Goal: Task Accomplishment & Management: Use online tool/utility

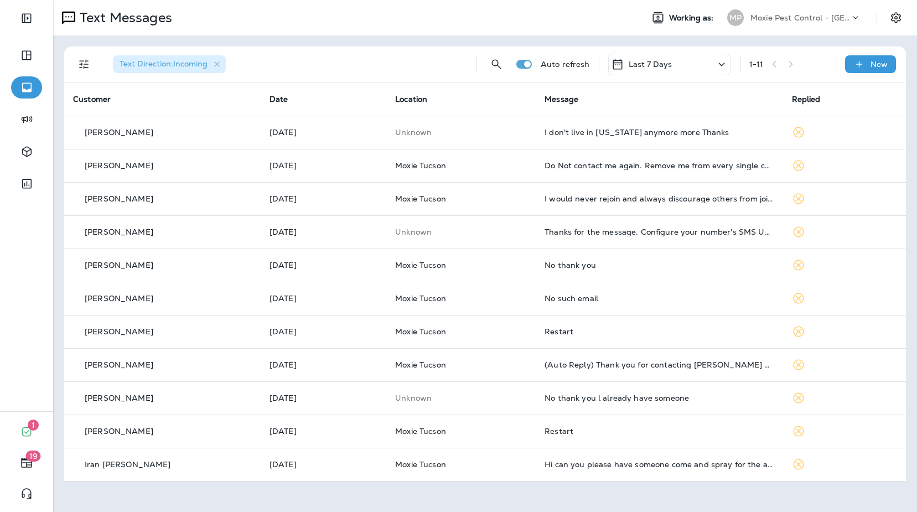
click at [840, 19] on p "Moxie Pest Control - [GEOGRAPHIC_DATA]" at bounding box center [800, 17] width 100 height 9
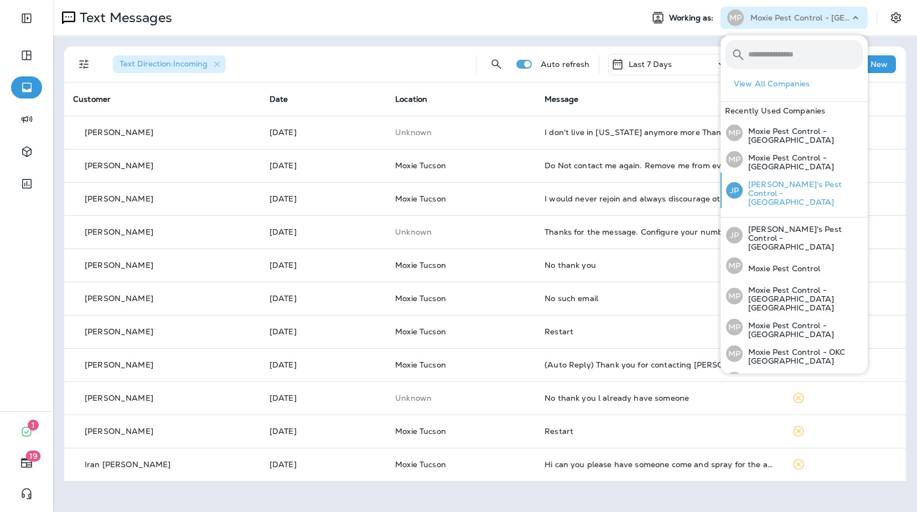
click at [802, 180] on p "[PERSON_NAME]'s Pest Control - [GEOGRAPHIC_DATA]" at bounding box center [802, 193] width 121 height 27
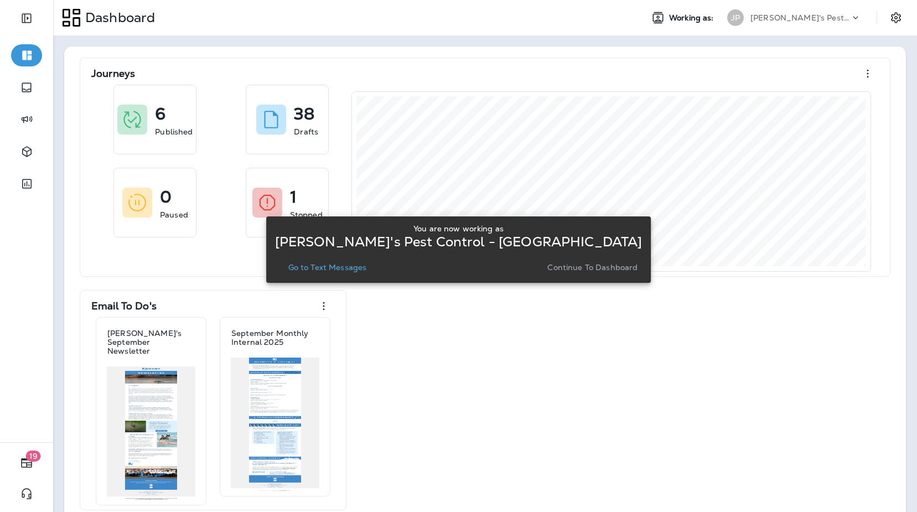
click at [566, 270] on p "Continue to Dashboard" at bounding box center [592, 267] width 90 height 9
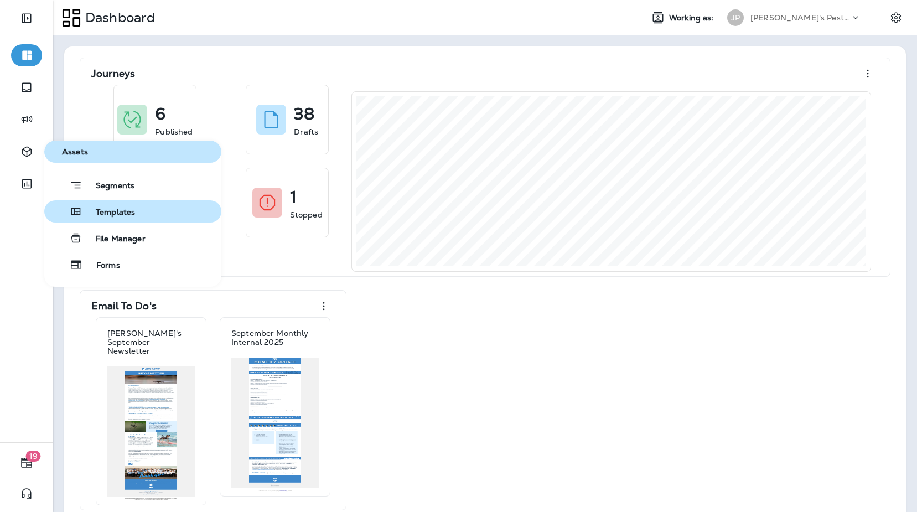
click at [110, 213] on span "Templates" at bounding box center [108, 212] width 53 height 11
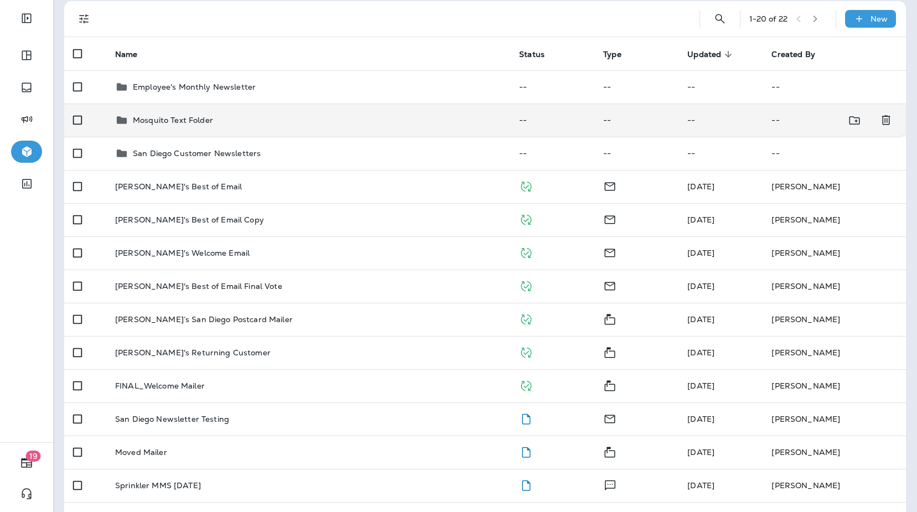
scroll to position [50, 0]
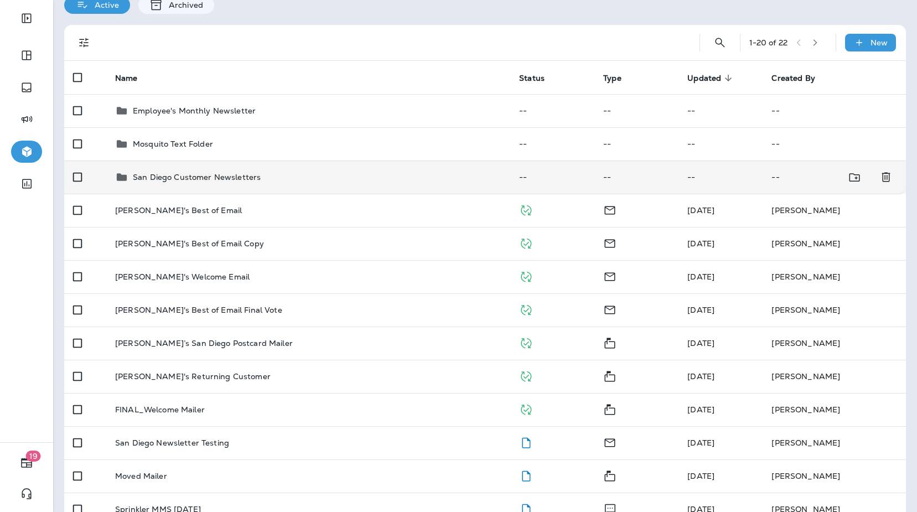
click at [275, 181] on div "San Diego Customer Newsletters" at bounding box center [308, 176] width 386 height 13
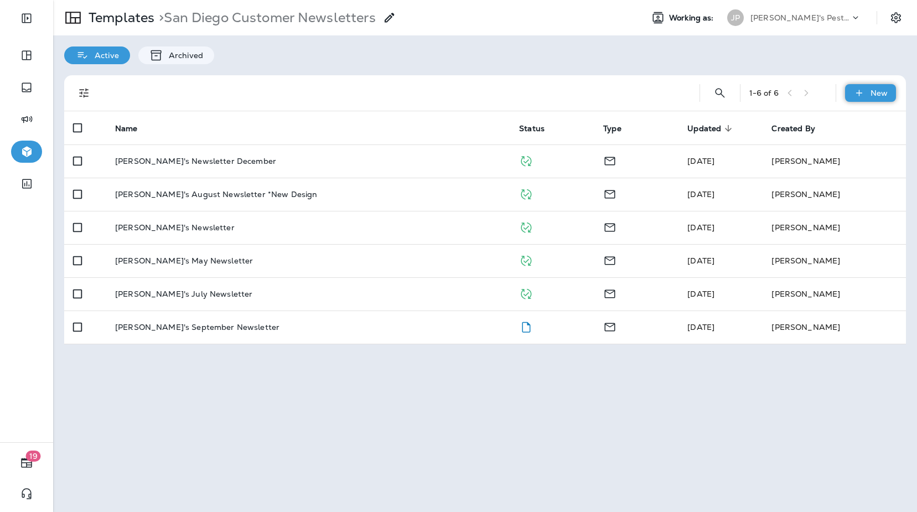
click at [876, 94] on p "New" at bounding box center [878, 93] width 17 height 9
click at [863, 124] on li "New Template" at bounding box center [862, 121] width 93 height 27
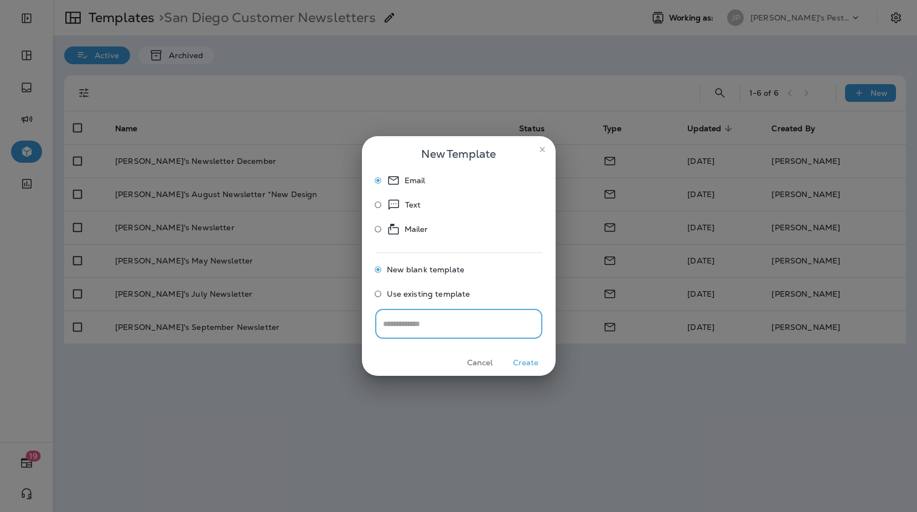
click at [438, 322] on input "text" at bounding box center [458, 323] width 167 height 29
click at [399, 326] on input "**********" at bounding box center [458, 323] width 167 height 29
type input "**********"
click at [519, 365] on button "Create" at bounding box center [525, 362] width 41 height 17
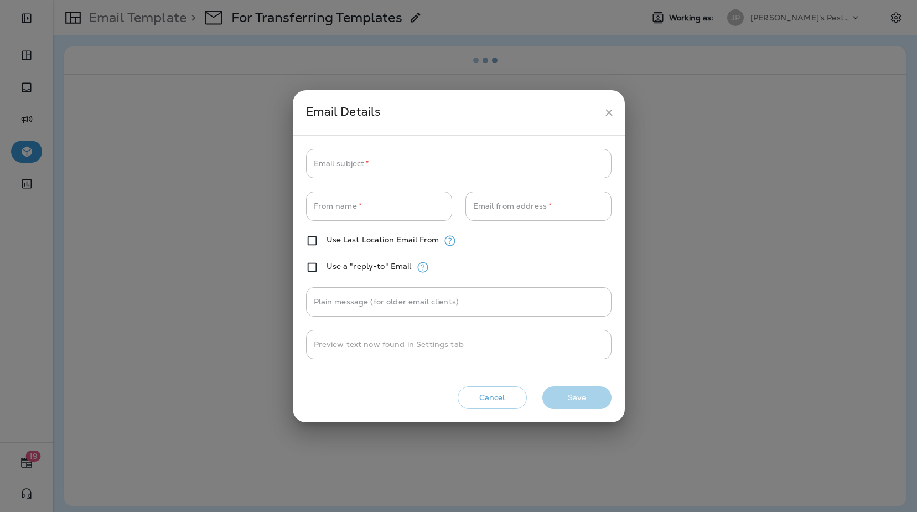
type input "**********"
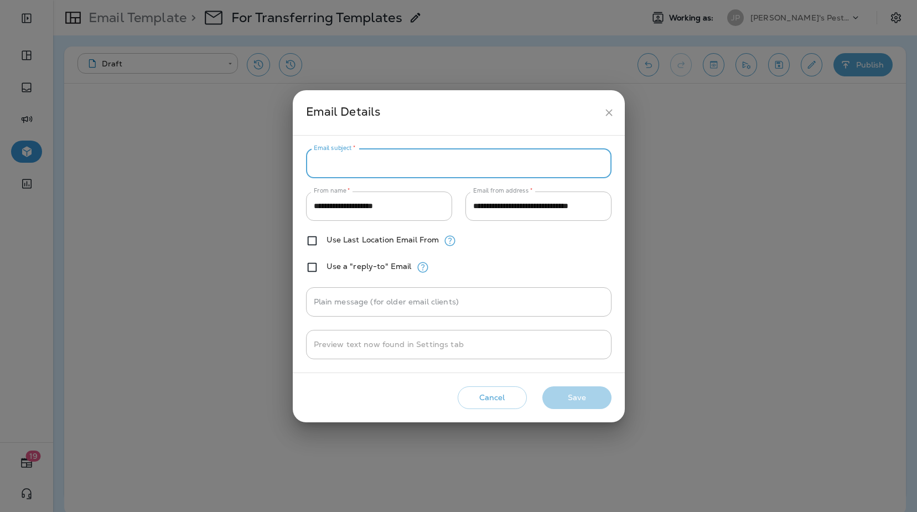
click at [451, 169] on input "Email subject   *" at bounding box center [458, 163] width 305 height 29
type input "**********"
click at [581, 396] on button "Save" at bounding box center [576, 397] width 69 height 23
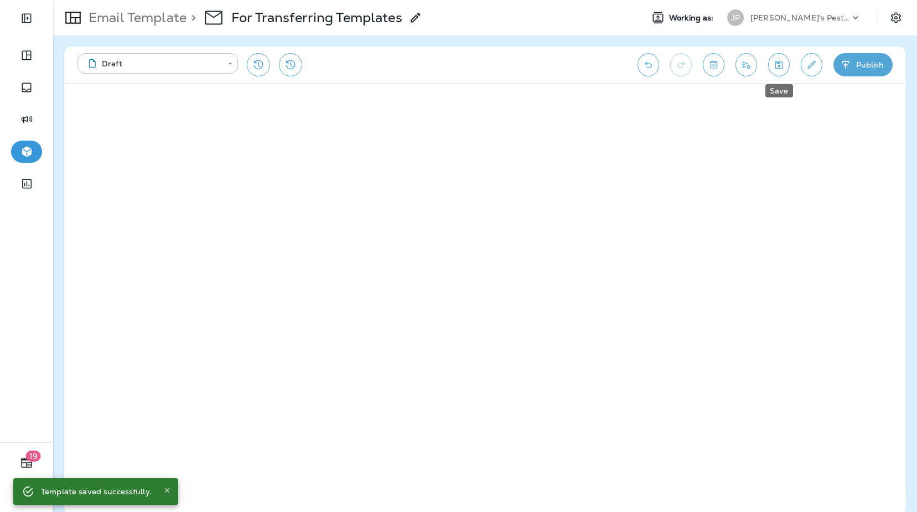
click at [783, 67] on icon "Save" at bounding box center [779, 64] width 12 height 11
click at [783, 63] on icon "Save" at bounding box center [779, 64] width 12 height 11
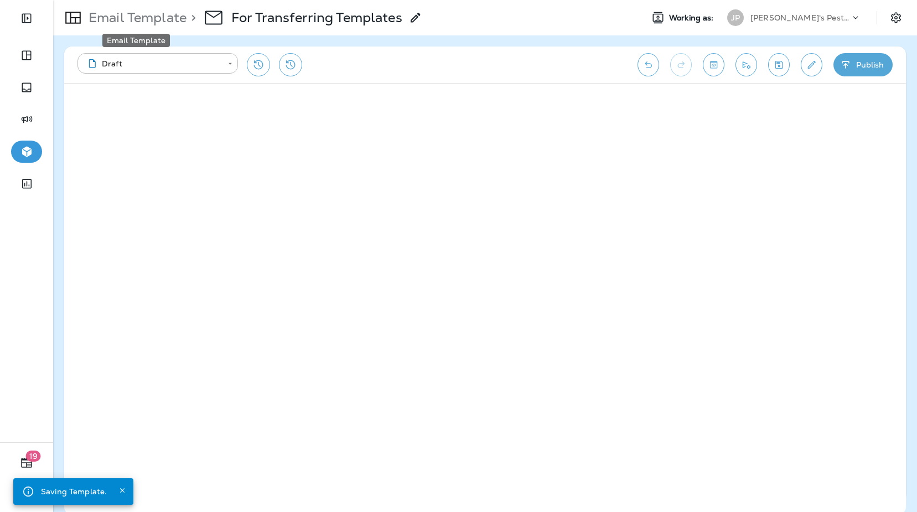
click at [136, 18] on p "Email Template" at bounding box center [135, 17] width 102 height 17
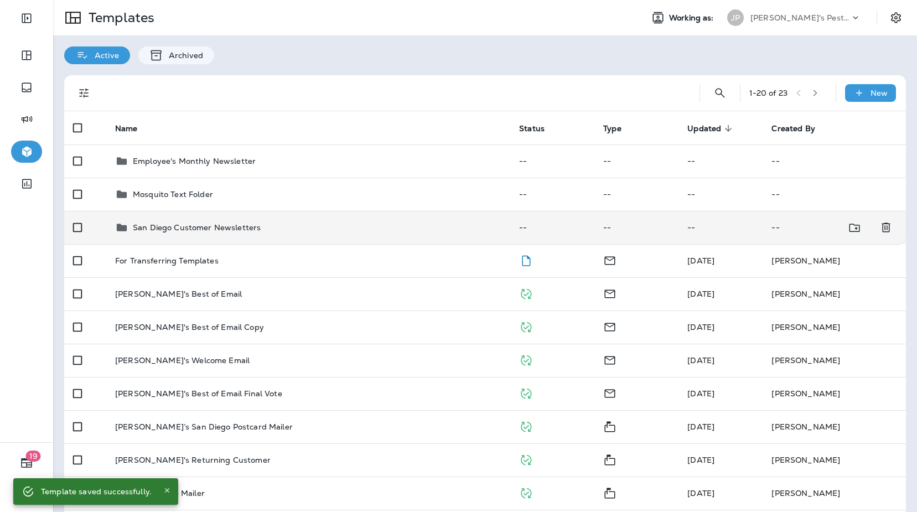
click at [204, 232] on p "San Diego Customer Newsletters" at bounding box center [197, 227] width 128 height 9
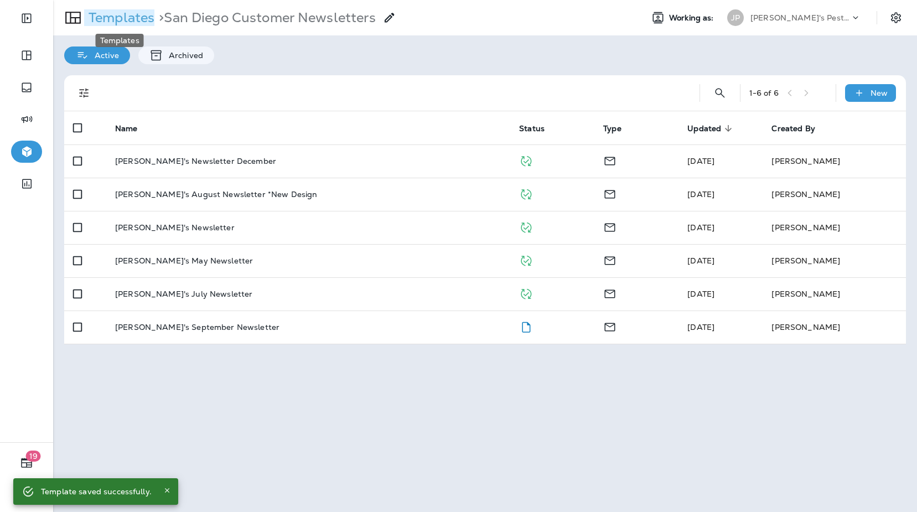
click at [114, 18] on p "Templates" at bounding box center [119, 17] width 70 height 17
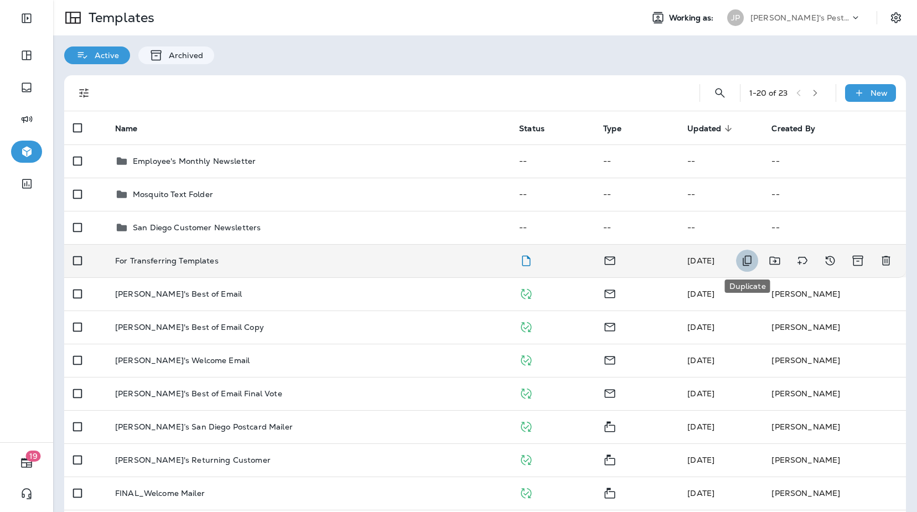
click at [750, 261] on icon "Duplicate" at bounding box center [746, 261] width 9 height 11
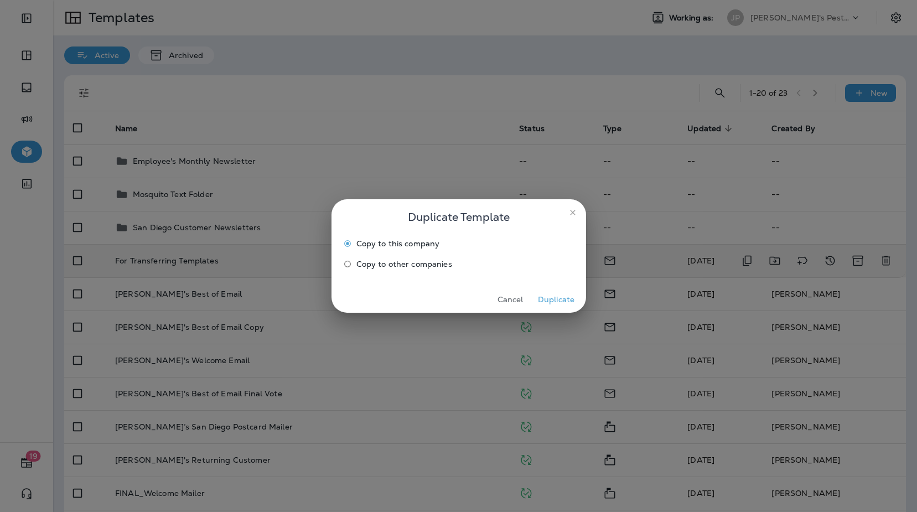
click at [415, 261] on span "Copy to other companies" at bounding box center [404, 263] width 96 height 9
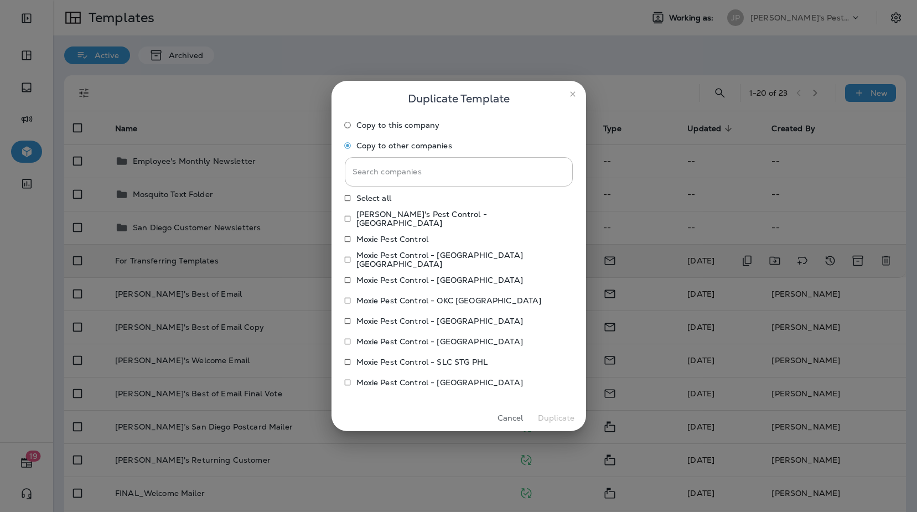
click at [457, 381] on p "Moxie Pest Control - [GEOGRAPHIC_DATA]" at bounding box center [439, 382] width 166 height 9
click at [568, 418] on button "Duplicate" at bounding box center [555, 417] width 41 height 17
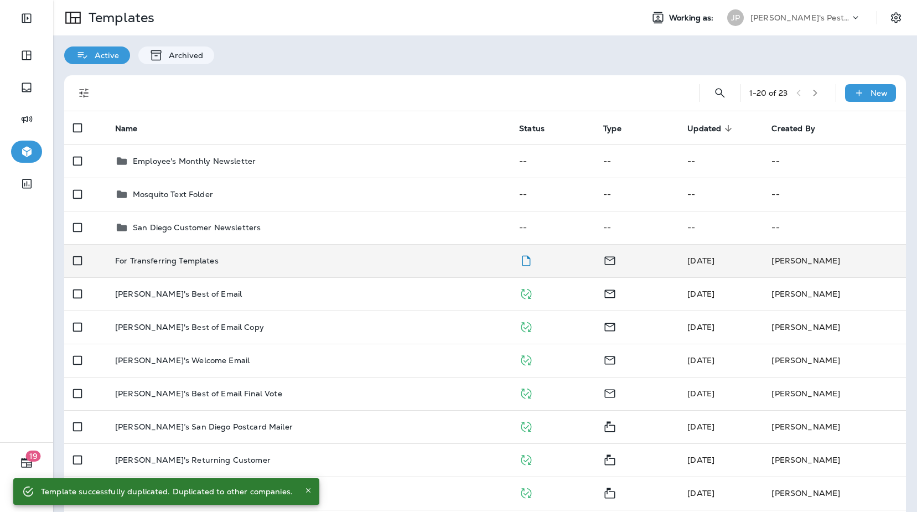
click at [693, 60] on div "Active Archived" at bounding box center [484, 49] width 863 height 29
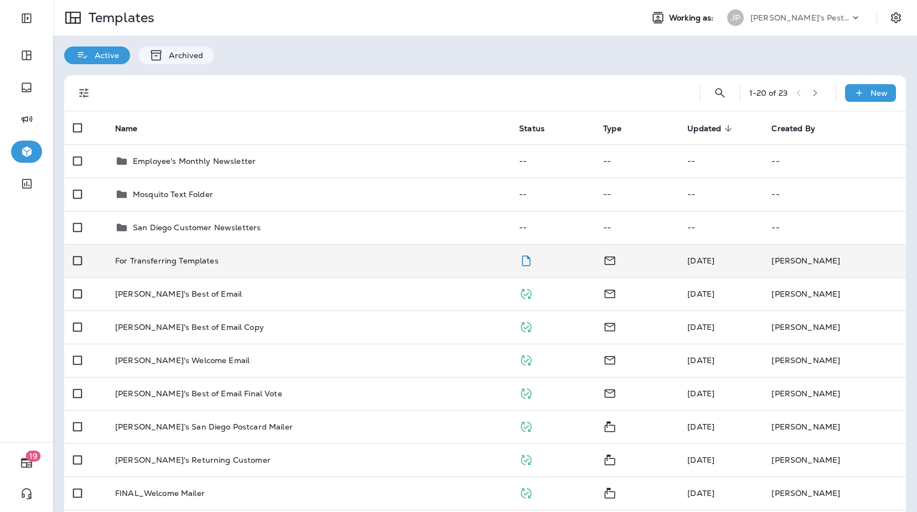
click at [805, 20] on p "[PERSON_NAME]'s Pest Control - [GEOGRAPHIC_DATA]" at bounding box center [800, 17] width 100 height 9
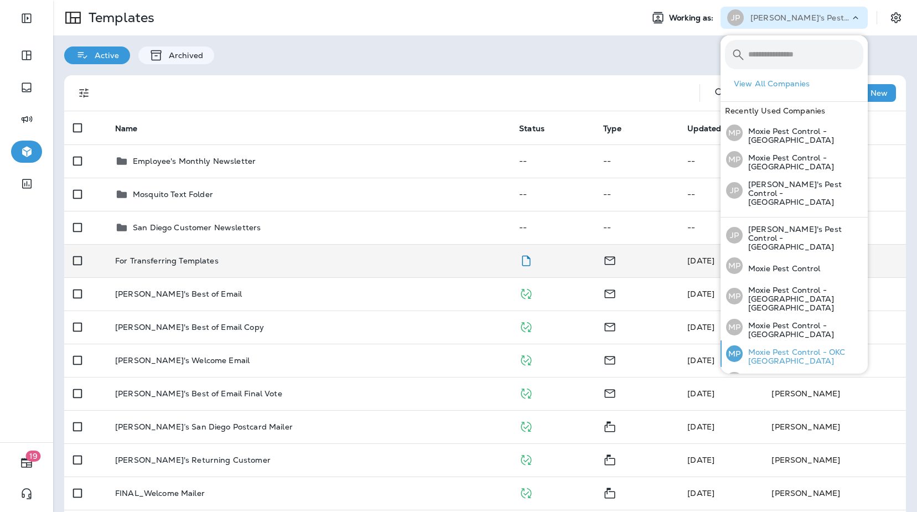
click at [813, 347] on p "Moxie Pest Control - OKC [GEOGRAPHIC_DATA]" at bounding box center [802, 356] width 121 height 18
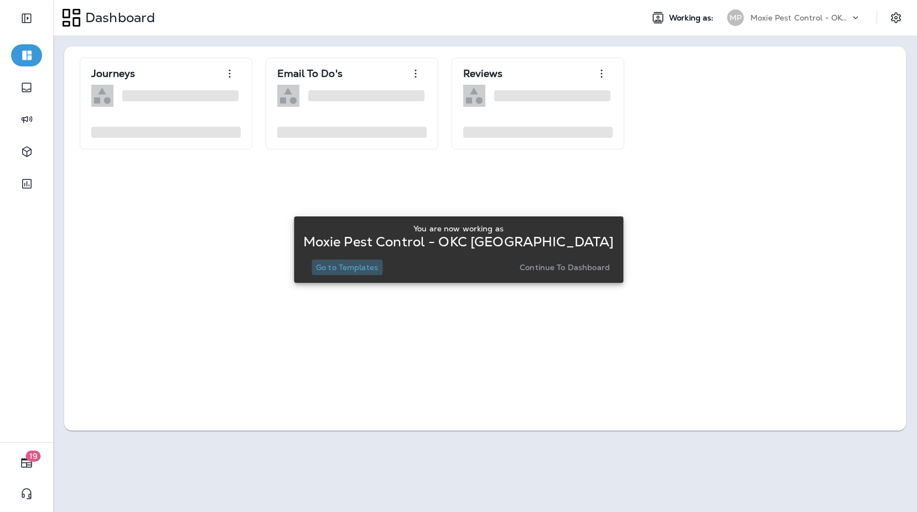
click at [342, 266] on p "Go to Templates" at bounding box center [347, 267] width 62 height 9
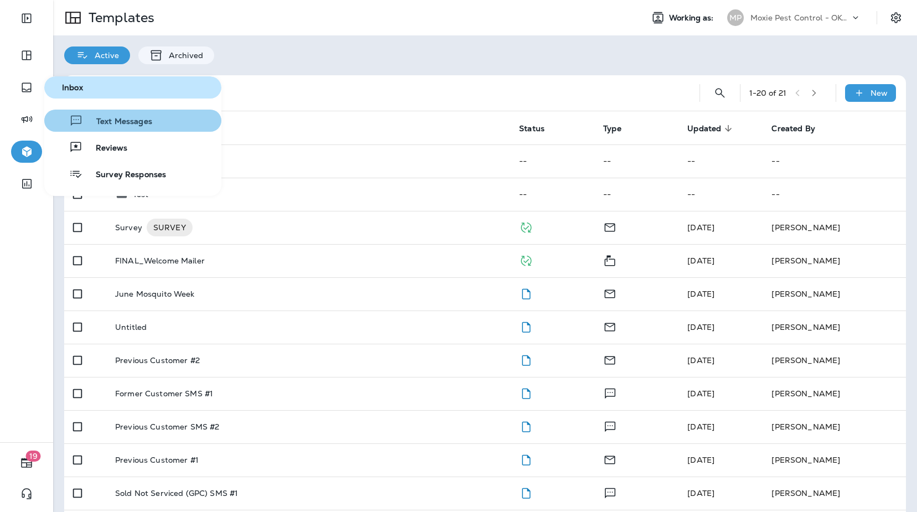
click at [100, 122] on span "Text Messages" at bounding box center [117, 122] width 69 height 11
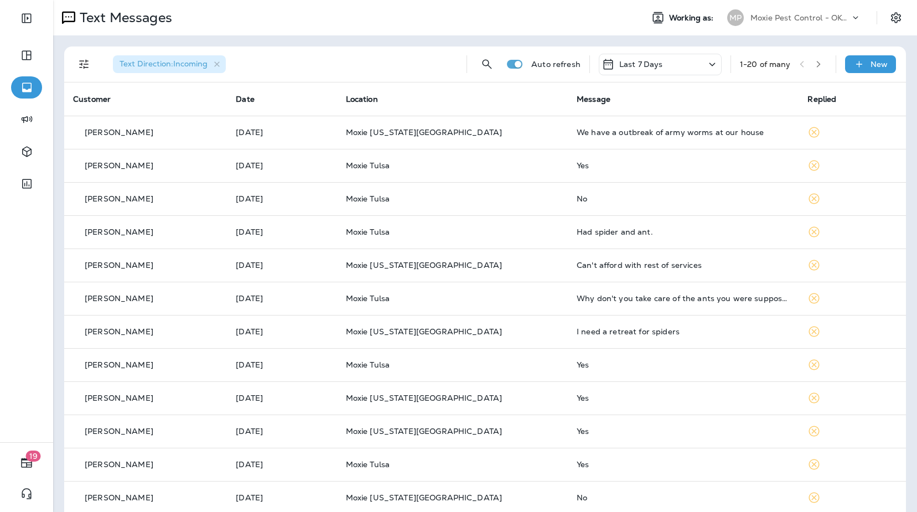
click at [813, 67] on button "button" at bounding box center [818, 64] width 17 height 17
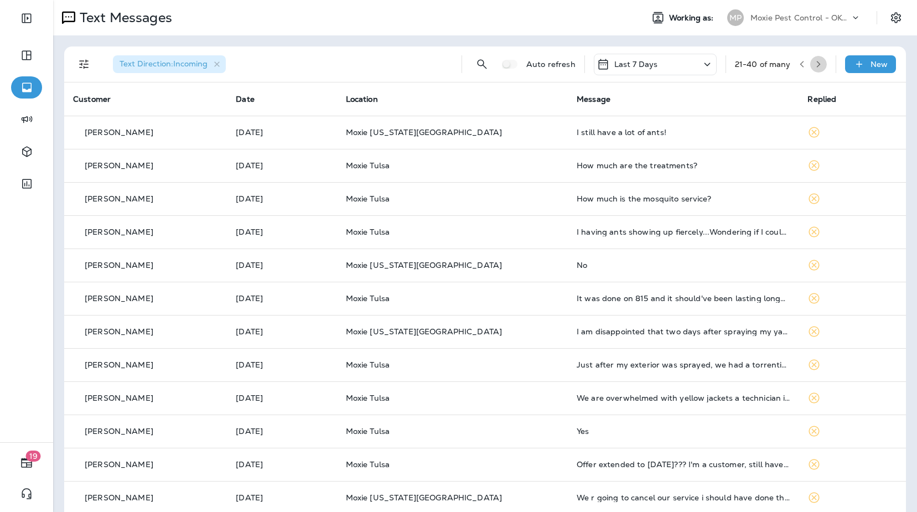
click at [821, 65] on icon "button" at bounding box center [818, 64] width 8 height 8
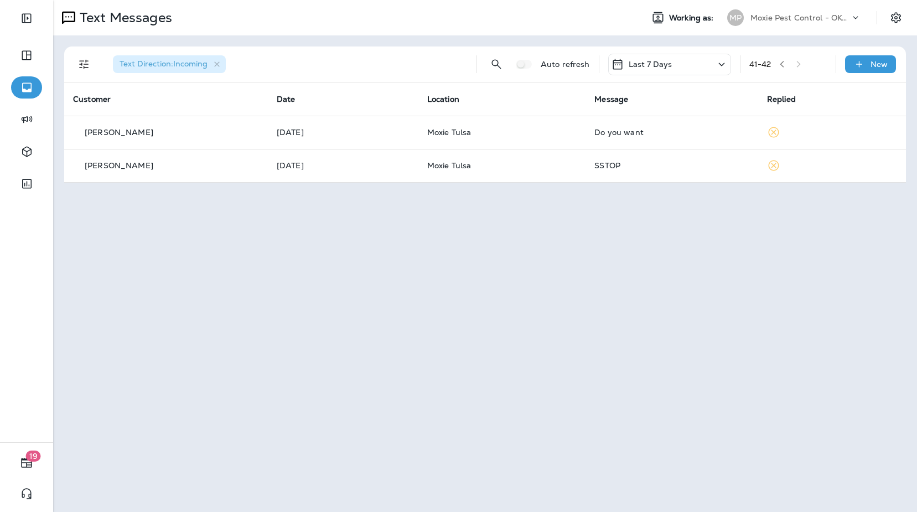
click at [784, 65] on icon "button" at bounding box center [782, 64] width 8 height 8
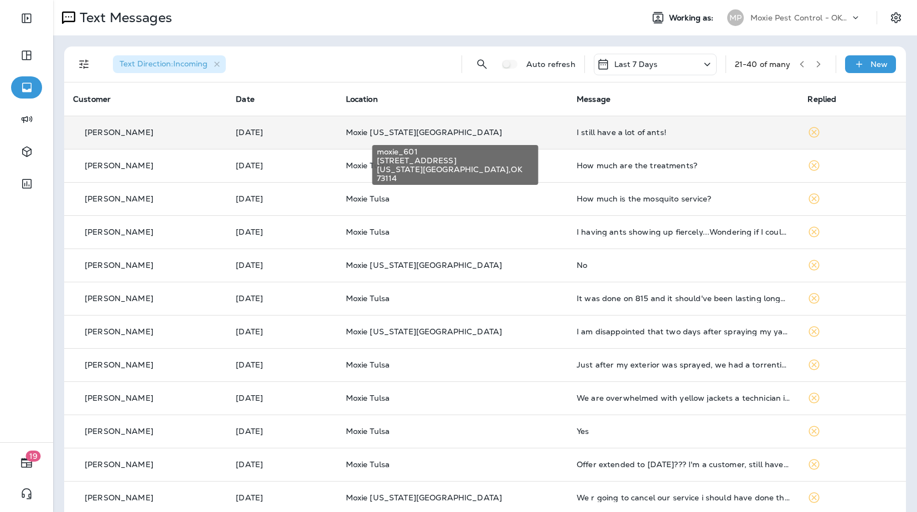
click at [417, 132] on span "Moxie [US_STATE][GEOGRAPHIC_DATA]" at bounding box center [424, 132] width 157 height 10
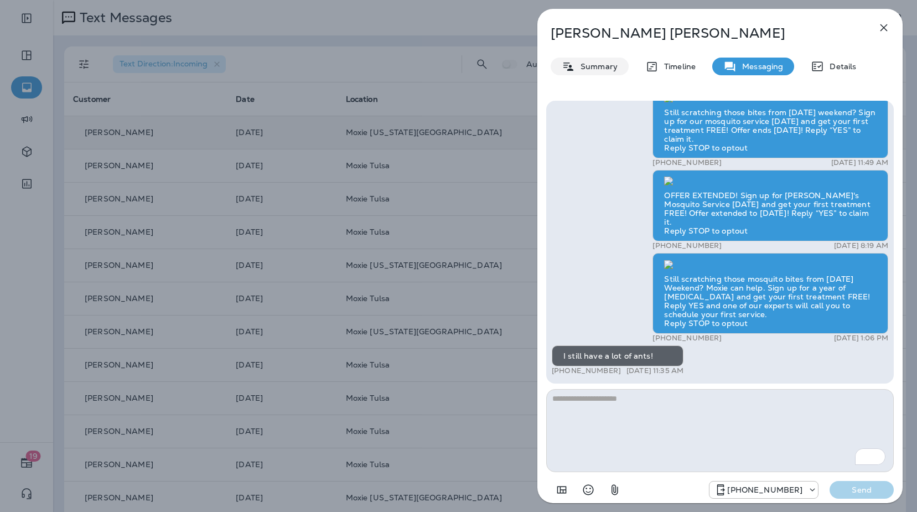
click at [613, 67] on p "Summary" at bounding box center [596, 66] width 43 height 9
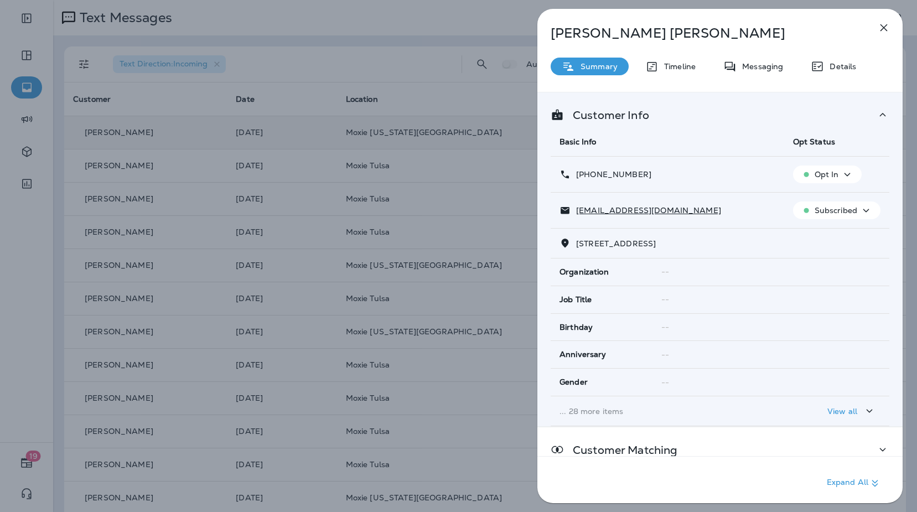
click at [655, 243] on span "[STREET_ADDRESS]" at bounding box center [616, 243] width 80 height 10
drag, startPoint x: 674, startPoint y: 244, endPoint x: 590, endPoint y: 244, distance: 84.6
click at [576, 244] on span "[STREET_ADDRESS]" at bounding box center [616, 243] width 80 height 10
copy span "[STREET_ADDRESS][PERSON_NAME]"
click at [882, 28] on icon "button" at bounding box center [883, 27] width 7 height 7
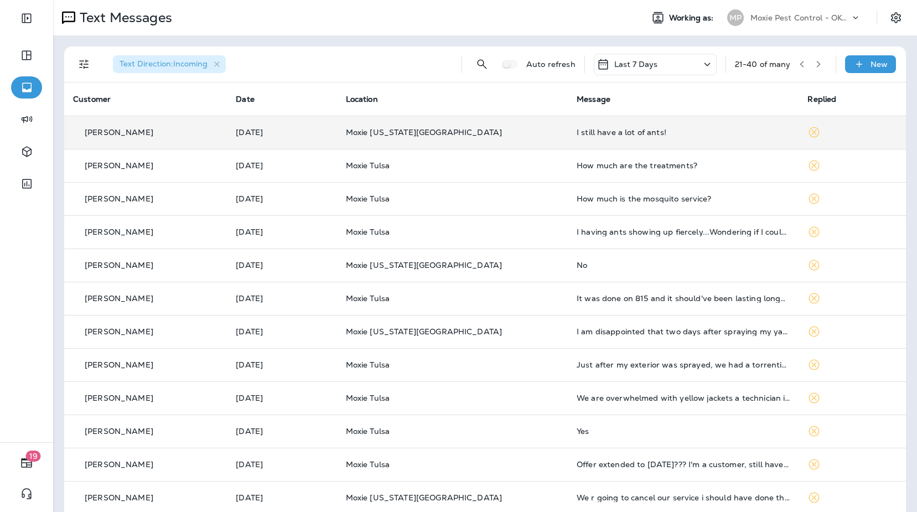
click at [576, 136] on div "I still have a lot of ants!" at bounding box center [682, 132] width 213 height 9
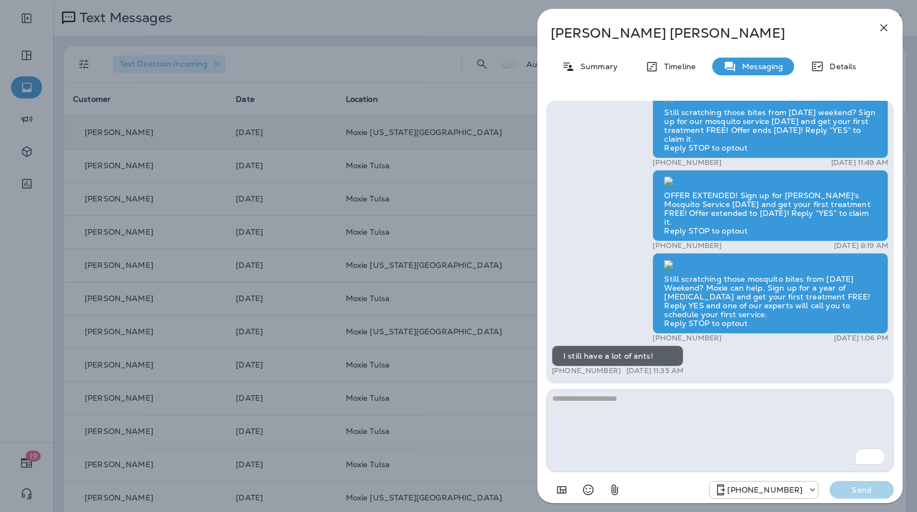
click at [888, 24] on icon "button" at bounding box center [883, 27] width 13 height 13
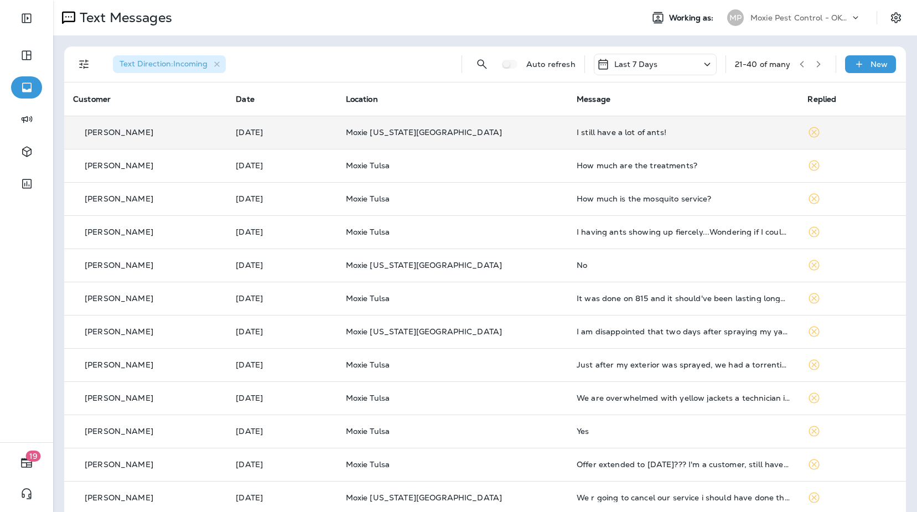
click at [801, 65] on icon "button" at bounding box center [802, 64] width 8 height 8
